Goal: Information Seeking & Learning: Learn about a topic

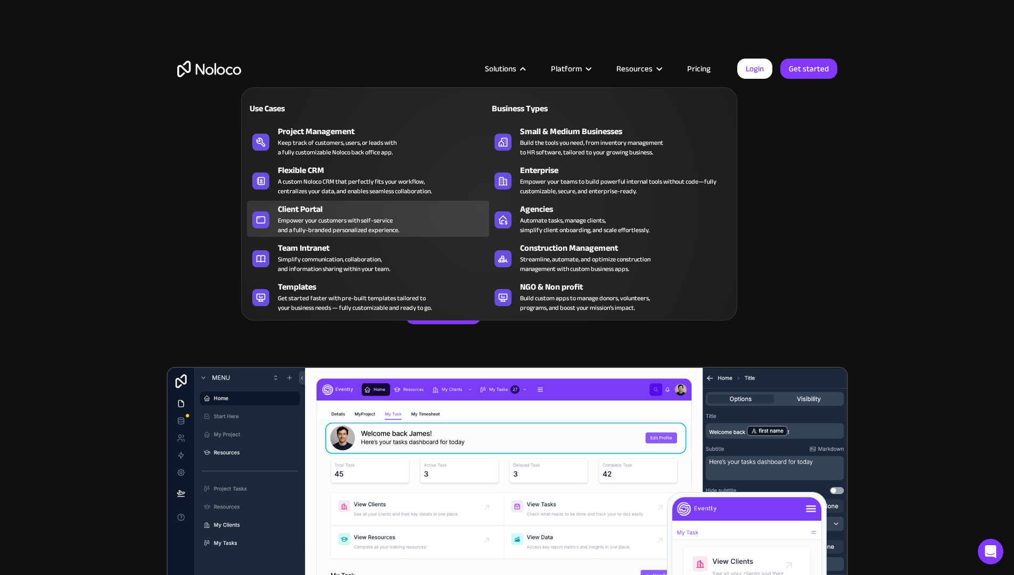
click at [329, 215] on div "Client Portal" at bounding box center [386, 209] width 216 height 13
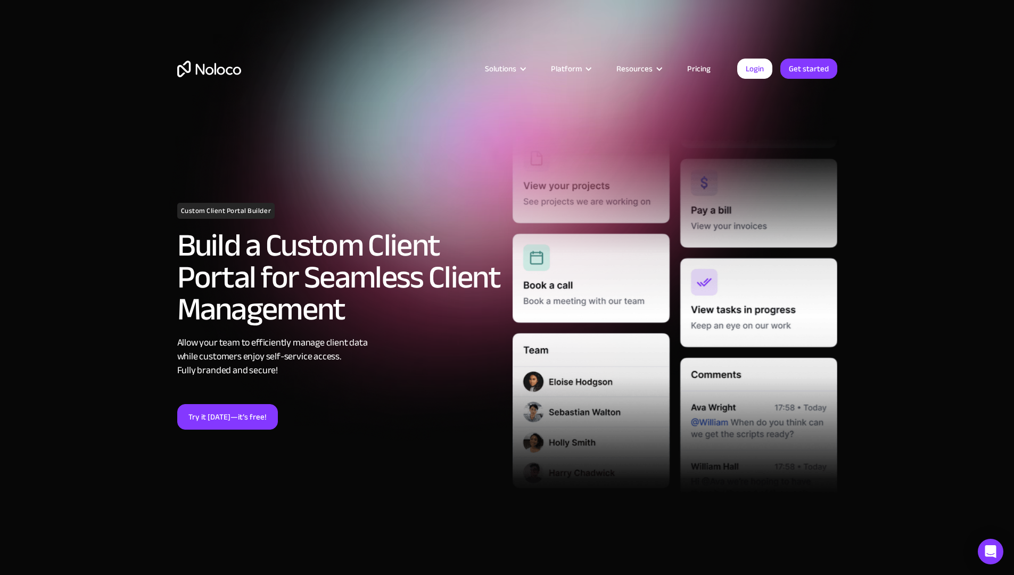
click at [172, 186] on div "Custom Client Portal Builder Build a Custom Client Portal for Seamless Client M…" at bounding box center [507, 316] width 671 height 408
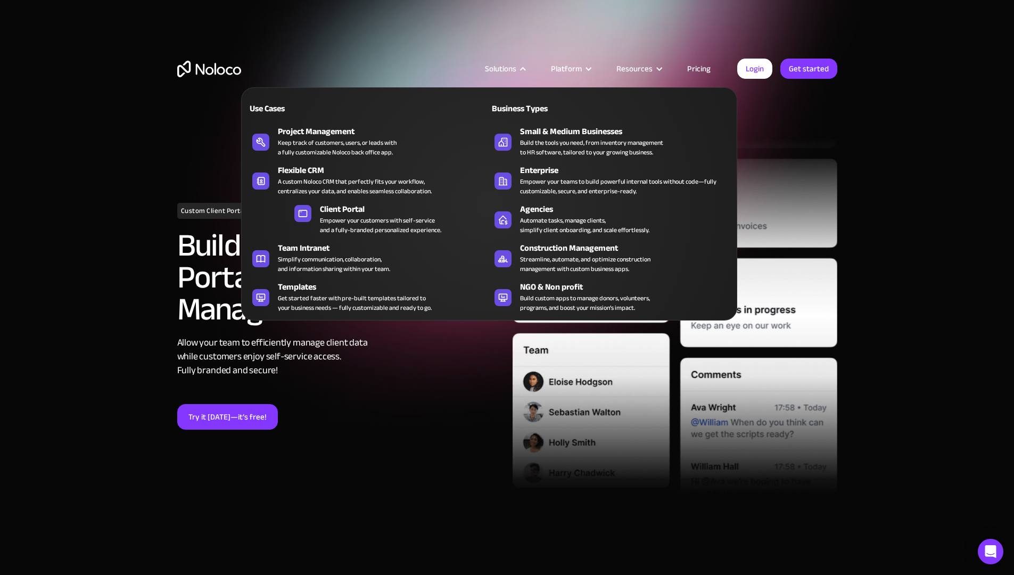
click at [308, 282] on div "Use Cases Business Types Project Management Keep track of customers, users, or …" at bounding box center [489, 203] width 496 height 233
click at [342, 216] on div "Client Portal" at bounding box center [385, 209] width 131 height 13
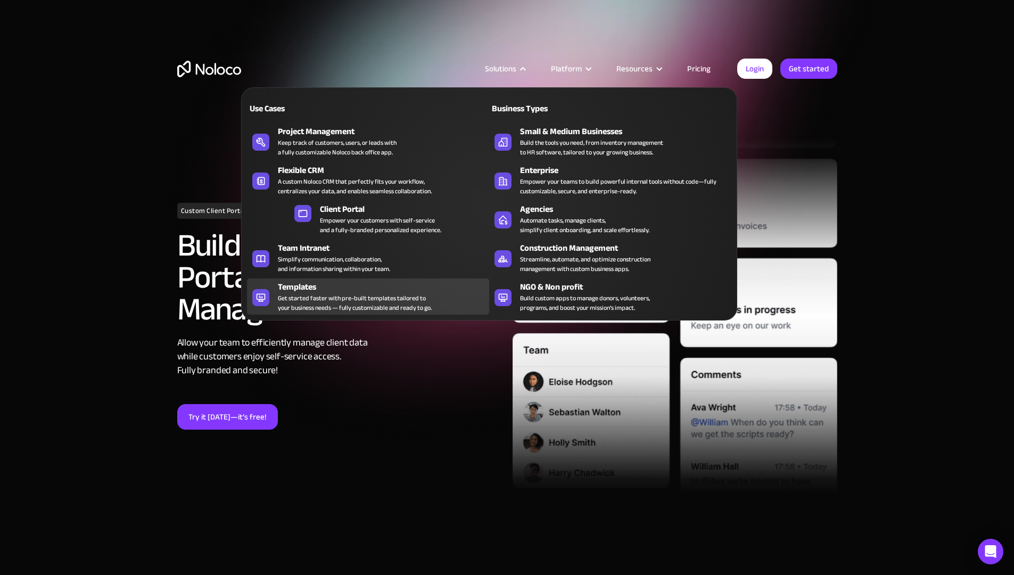
click at [296, 291] on div "Templates" at bounding box center [386, 287] width 216 height 13
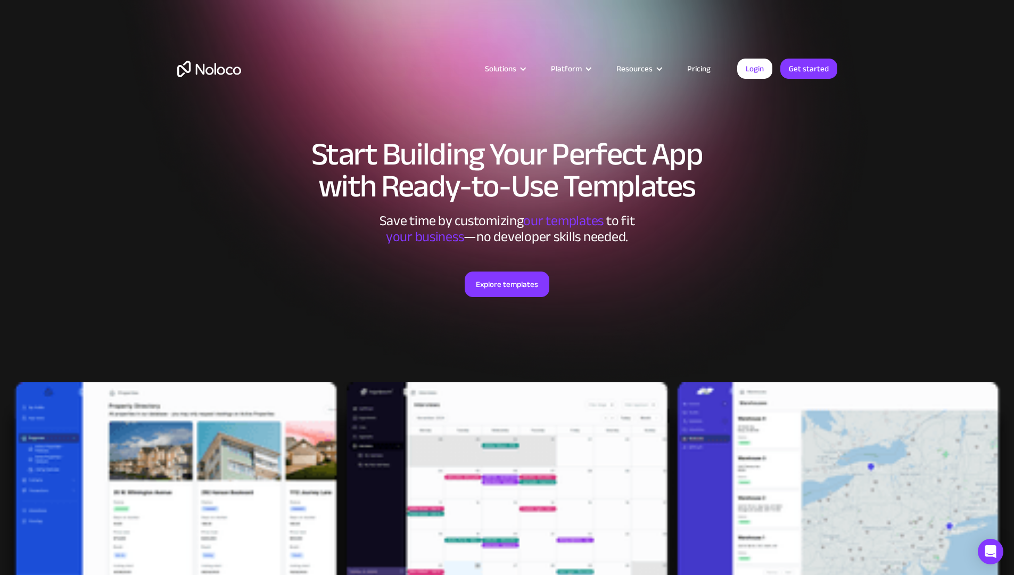
scroll to position [252, 0]
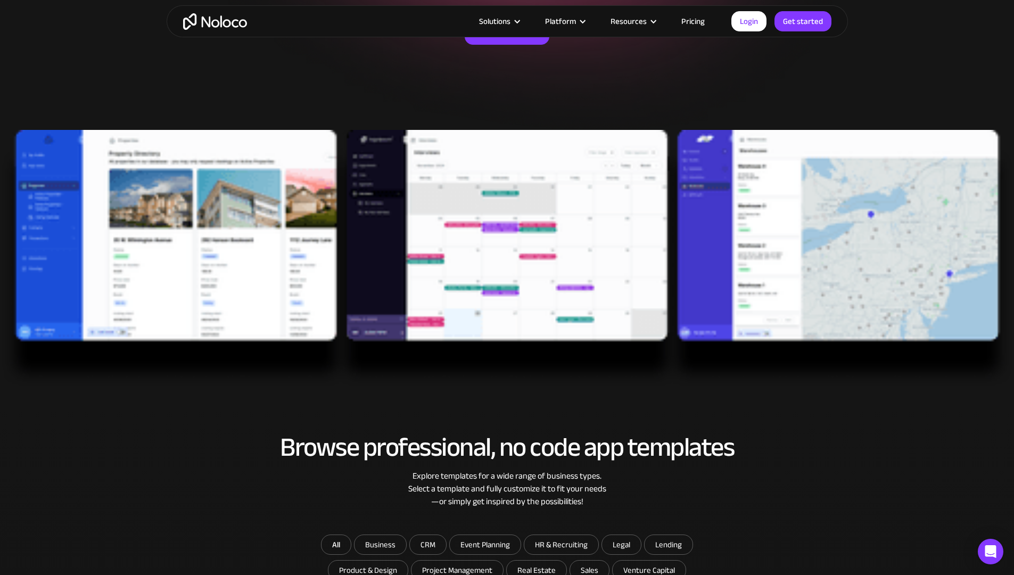
click at [495, 392] on section "Start Building Your Perfect App with Ready-to-Use Templates Save time by custom…" at bounding box center [507, 74] width 1014 height 653
click at [495, 375] on img at bounding box center [507, 259] width 1014 height 258
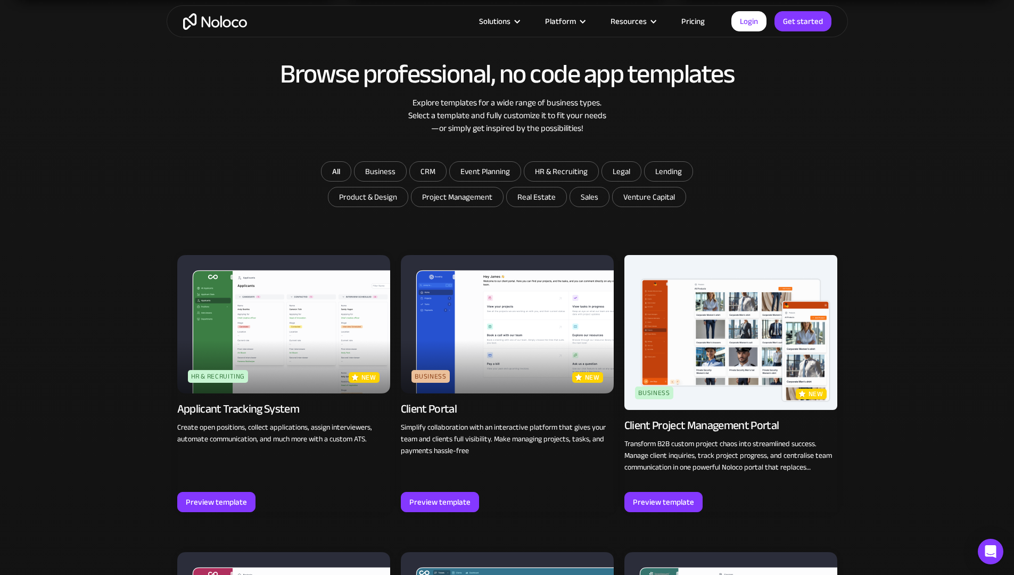
scroll to position [628, 0]
